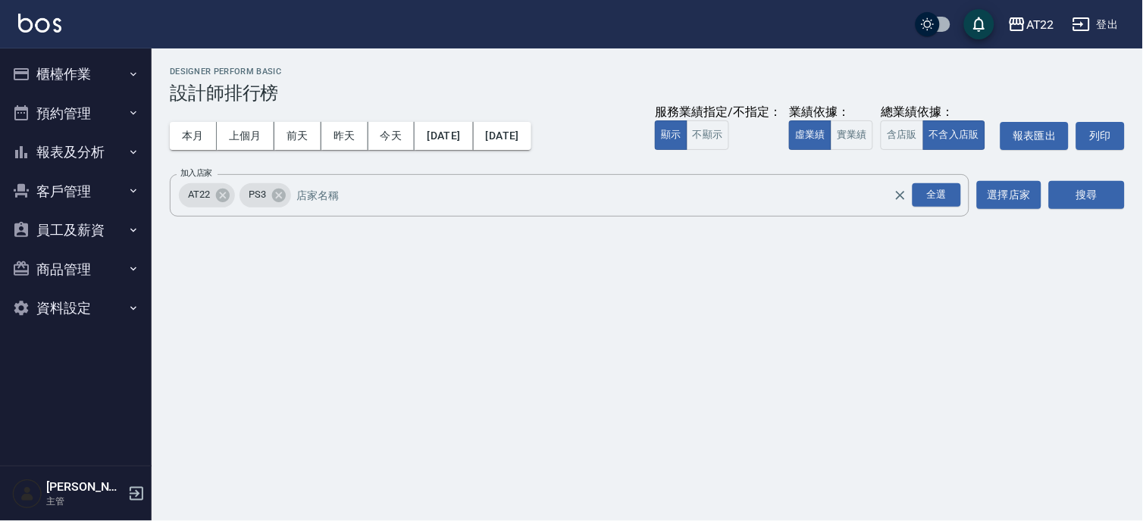
click at [84, 224] on button "員工及薪資" at bounding box center [75, 230] width 139 height 39
click at [86, 191] on button "客戶管理" at bounding box center [75, 191] width 139 height 39
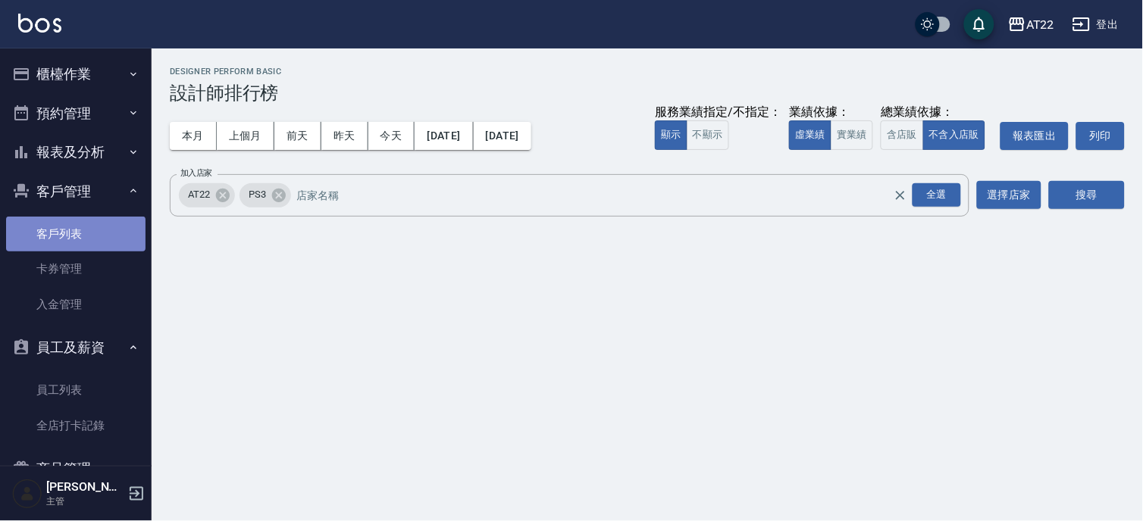
click at [86, 238] on link "客戶列表" at bounding box center [75, 234] width 139 height 35
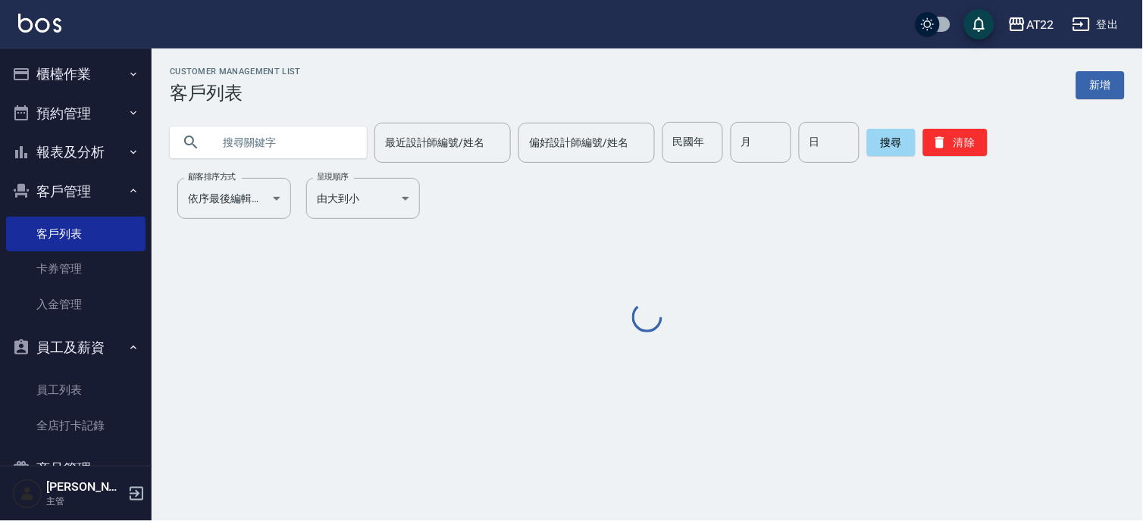
click at [226, 127] on input "text" at bounding box center [283, 142] width 142 height 41
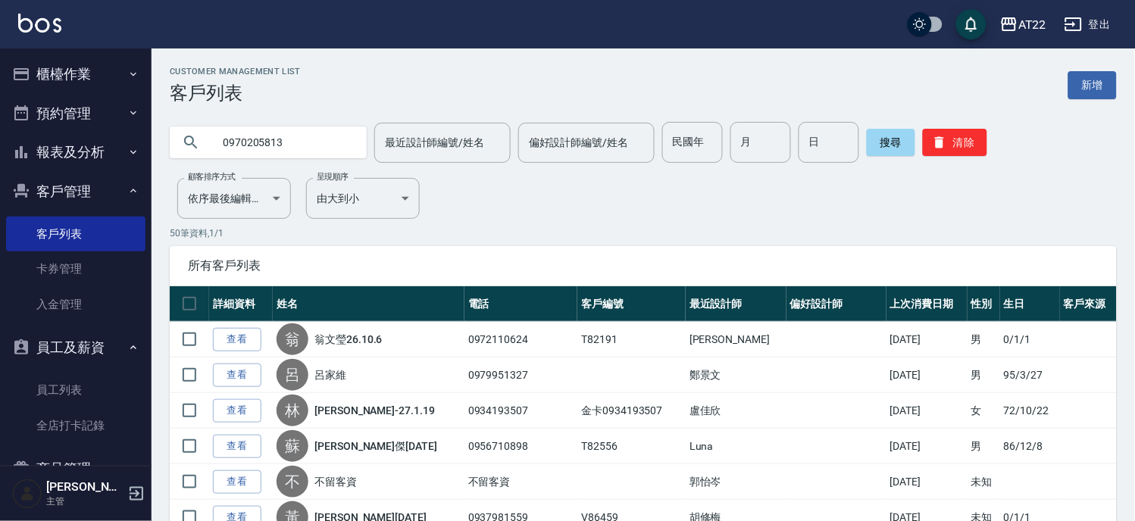
type input "0970205813"
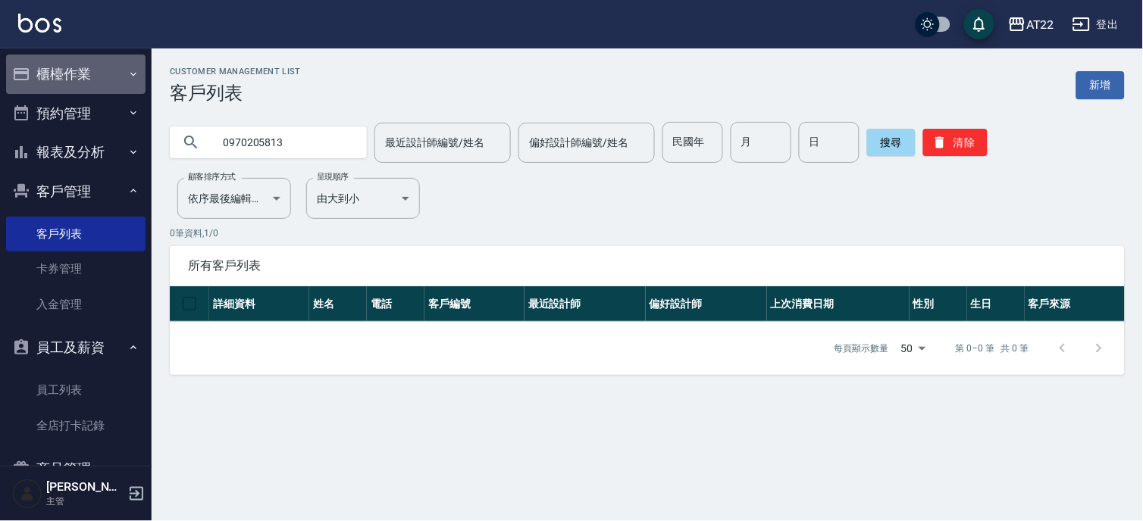
click at [99, 72] on button "櫃檯作業" at bounding box center [75, 74] width 139 height 39
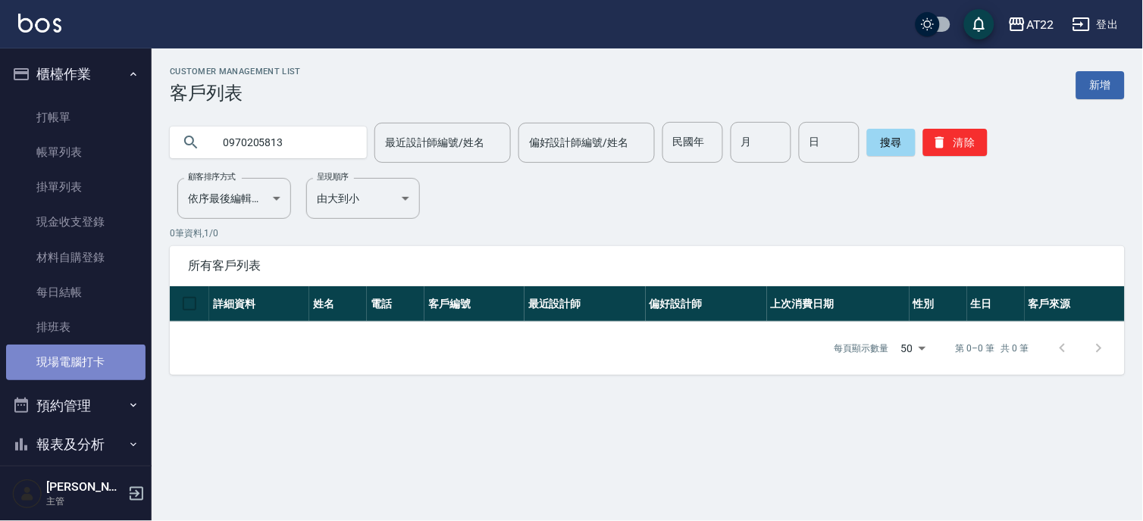
click at [102, 360] on link "現場電腦打卡" at bounding box center [75, 362] width 139 height 35
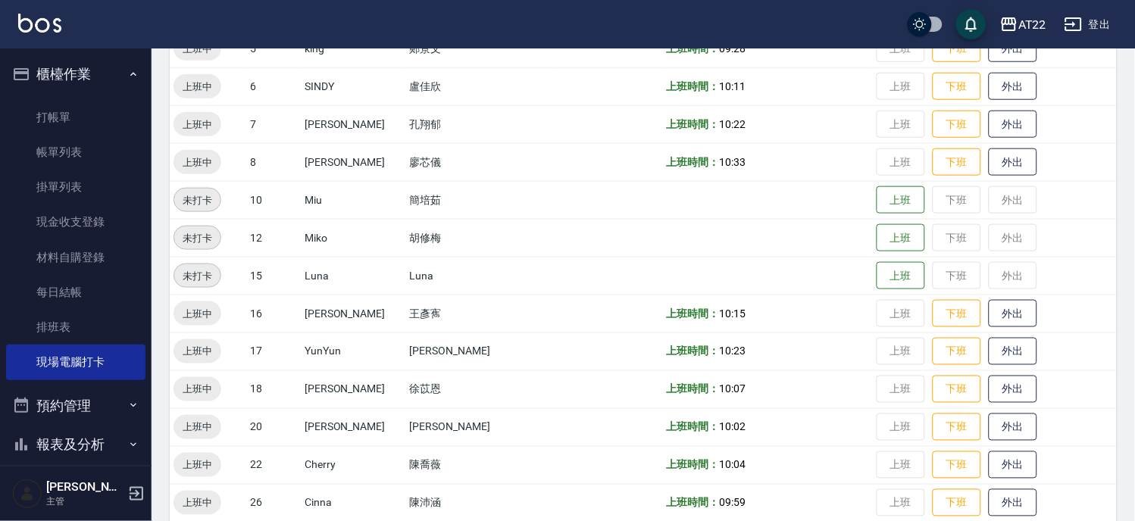
scroll to position [421, 0]
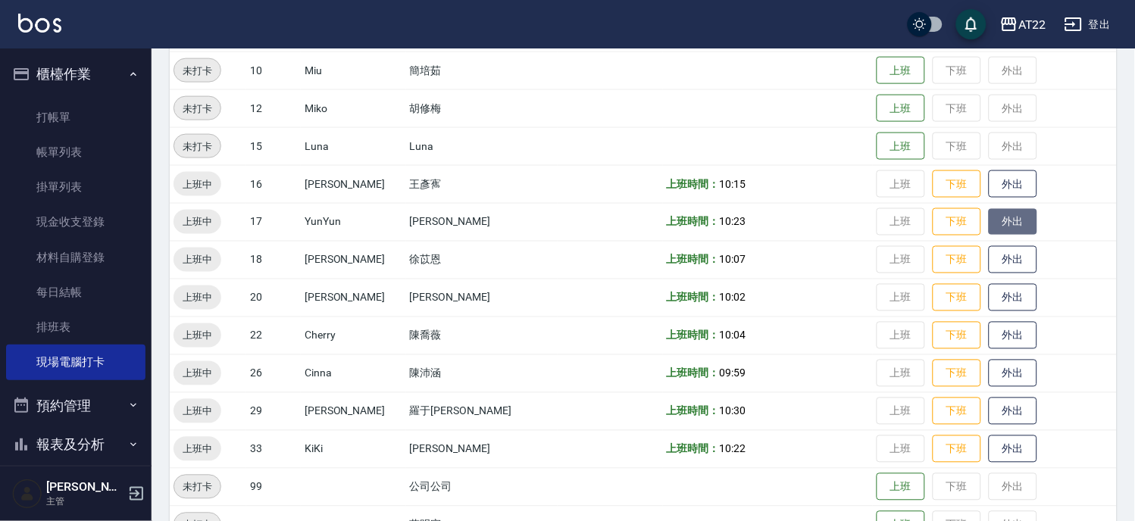
click at [989, 230] on button "外出" at bounding box center [1013, 222] width 48 height 27
click at [990, 335] on button "外出" at bounding box center [1013, 336] width 48 height 27
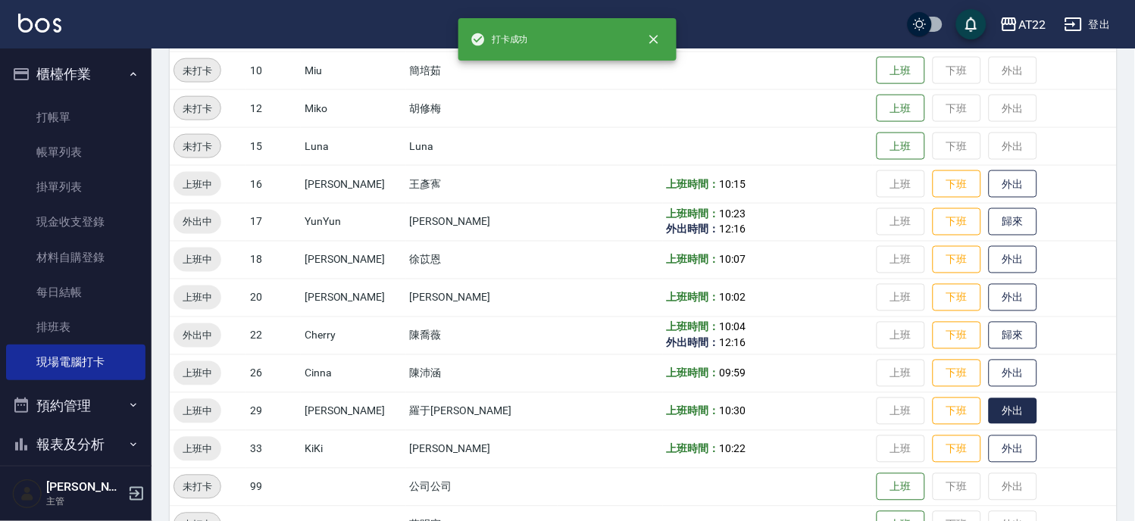
click at [994, 403] on button "外出" at bounding box center [1013, 412] width 48 height 27
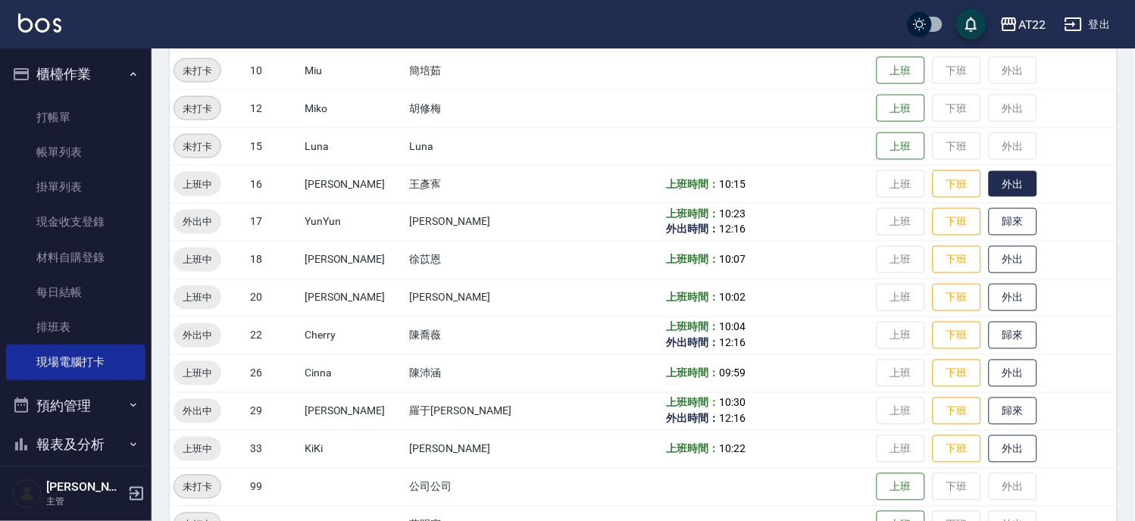
click at [989, 189] on button "外出" at bounding box center [1013, 184] width 48 height 27
